Goal: Task Accomplishment & Management: Complete application form

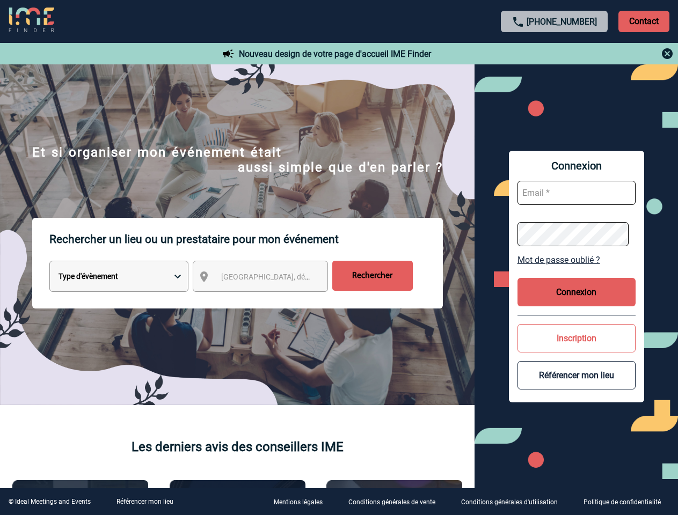
click at [339, 258] on p "Rechercher un lieu ou un prestataire pour mon événement" at bounding box center [246, 239] width 394 height 43
click at [644, 21] on p "Contact" at bounding box center [643, 21] width 51 height 21
click at [555, 54] on div at bounding box center [554, 53] width 239 height 13
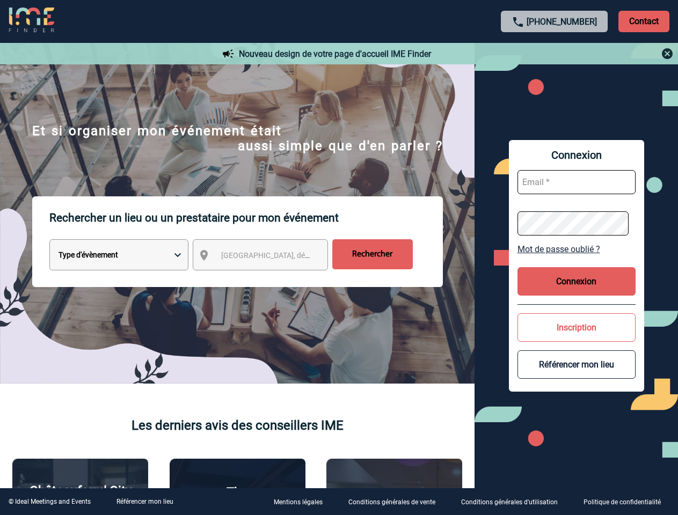
click at [270, 279] on div at bounding box center [265, 201] width 530 height 403
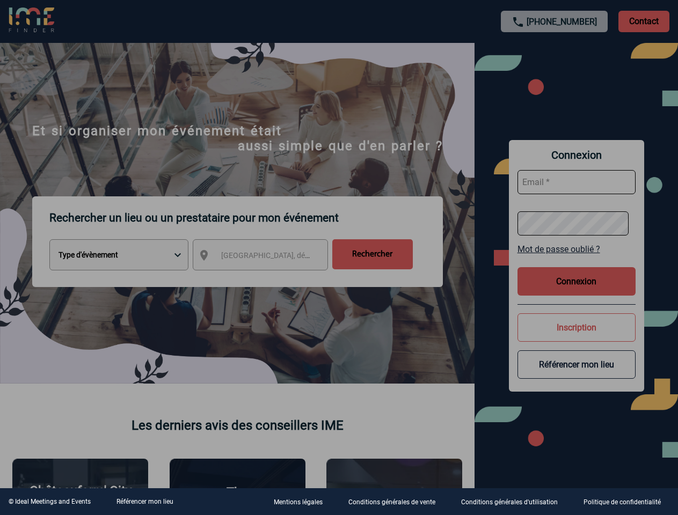
click at [577, 260] on div at bounding box center [339, 257] width 678 height 515
click at [577, 292] on div at bounding box center [339, 257] width 678 height 515
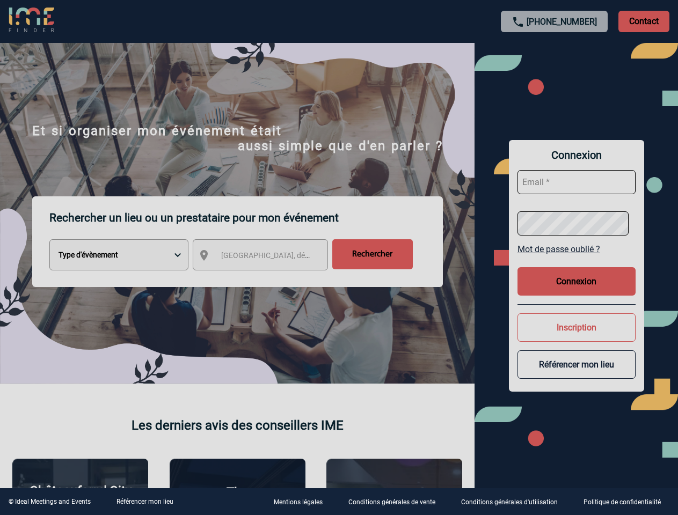
click at [577, 338] on div at bounding box center [339, 257] width 678 height 515
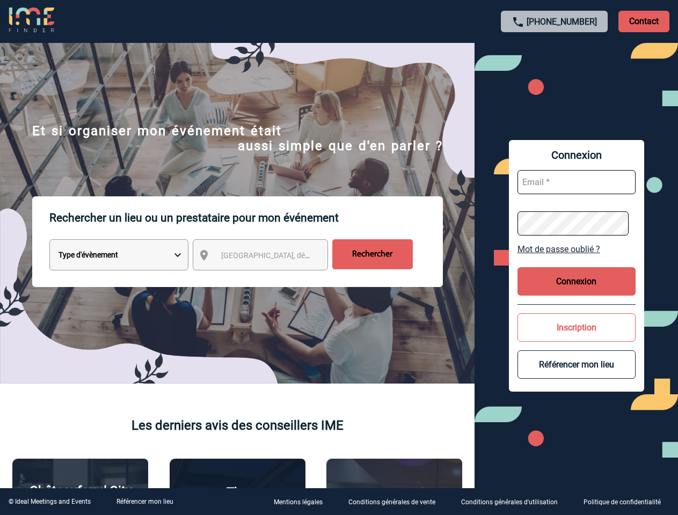
click at [577, 375] on button "Référencer mon lieu" at bounding box center [577, 365] width 118 height 28
click at [144, 502] on link "Référencer mon lieu" at bounding box center [144, 502] width 57 height 8
